Goal: Browse casually

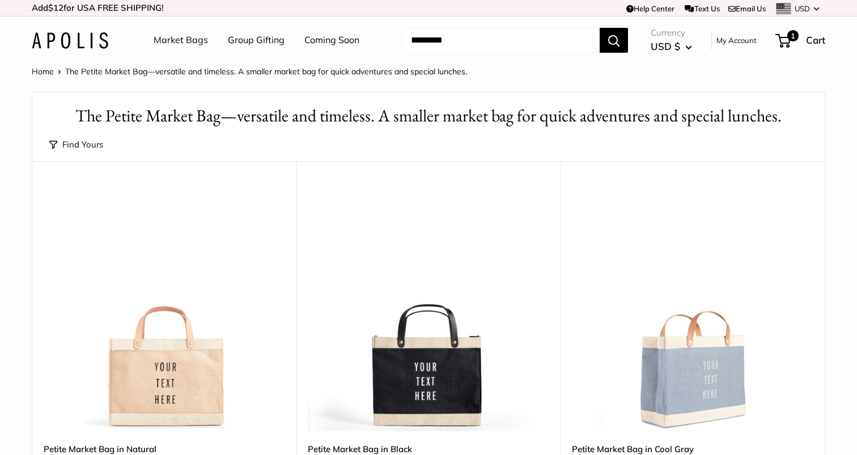
click at [371, 118] on h1 "The Petite Market Bag—versatile and timeless. A smaller market bag for quick ad…" at bounding box center [428, 116] width 758 height 24
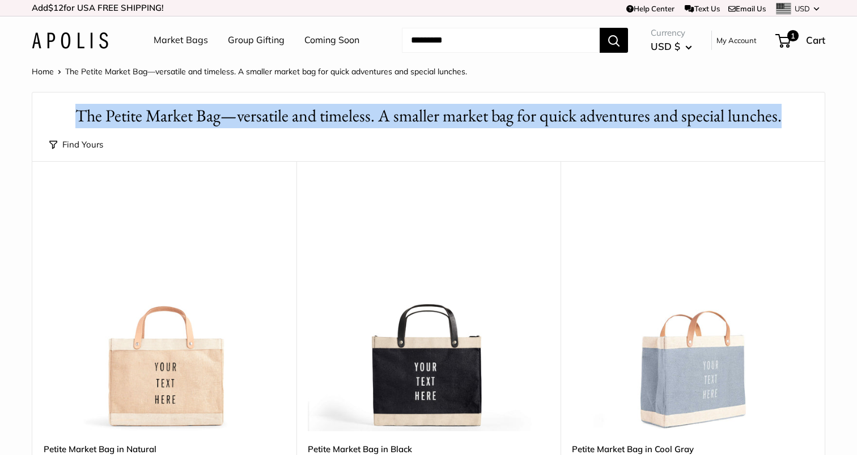
copy h1 "The Petite Market Bag—versatile and timeless. A smaller market bag for quick ad…"
drag, startPoint x: 73, startPoint y: 120, endPoint x: 809, endPoint y: 111, distance: 735.7
click at [809, 111] on header "The Petite Market Bag—versatile and timeless. A smaller market bag for quick ad…" at bounding box center [428, 110] width 792 height 36
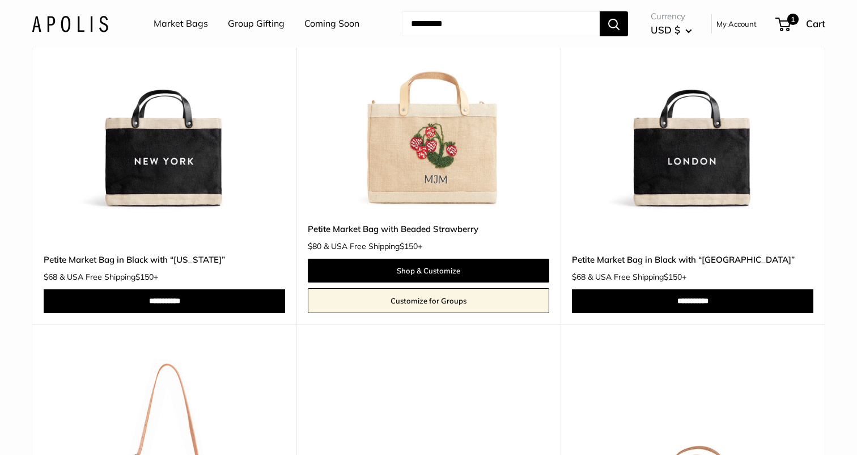
scroll to position [2670, 0]
